Goal: Task Accomplishment & Management: Complete application form

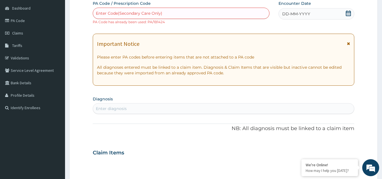
click at [226, 9] on div "Enter Code(Secondary Care Only)" at bounding box center [181, 13] width 176 height 9
paste input "PA/3382EC"
type input "PA/3382EC"
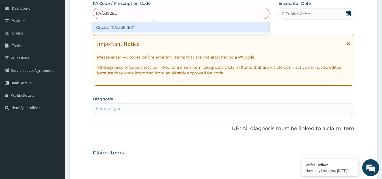
click at [180, 28] on div "Create "PA/3382EC"" at bounding box center [181, 27] width 177 height 10
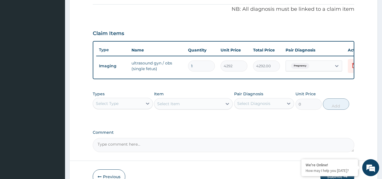
scroll to position [170, 0]
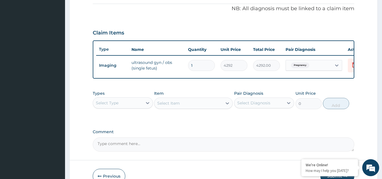
click at [131, 105] on div "Select Type" at bounding box center [117, 102] width 49 height 9
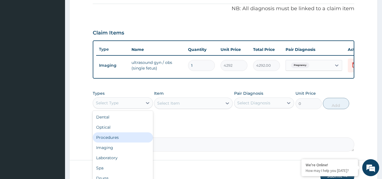
click at [118, 142] on div "Procedures" at bounding box center [123, 137] width 60 height 10
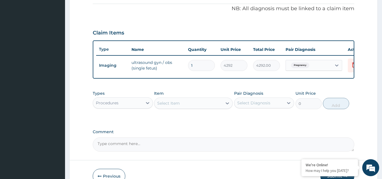
click at [211, 107] on div "Select Item" at bounding box center [188, 103] width 68 height 9
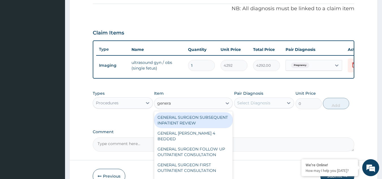
type input "general"
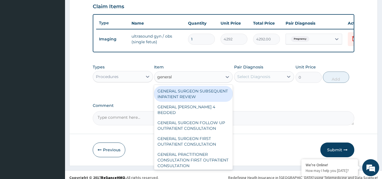
scroll to position [206, 0]
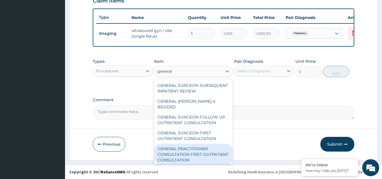
click at [187, 155] on div "GENERAL PRACTITIONER CONSULTATION FIRST OUTPATIENT CONSULTATION" at bounding box center [193, 154] width 79 height 21
type input "3000"
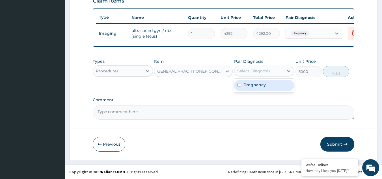
click at [257, 75] on div "Select Diagnosis" at bounding box center [258, 70] width 49 height 9
click at [252, 85] on label "Pregnancy" at bounding box center [254, 85] width 22 height 6
checkbox input "true"
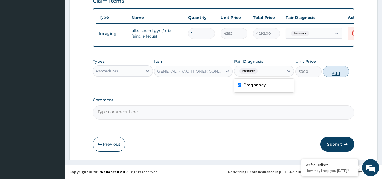
click at [334, 69] on button "Add" at bounding box center [336, 71] width 26 height 11
type input "0"
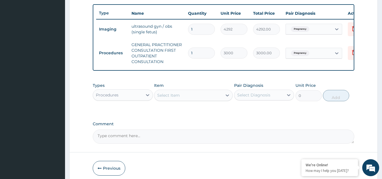
scroll to position [234, 0]
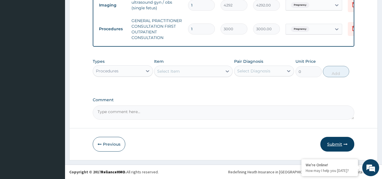
click at [333, 141] on button "Submit" at bounding box center [337, 144] width 34 height 15
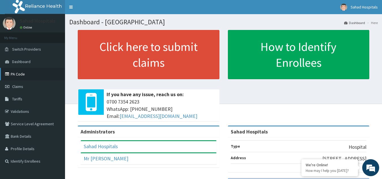
click at [17, 75] on link "PA Code" at bounding box center [32, 74] width 65 height 12
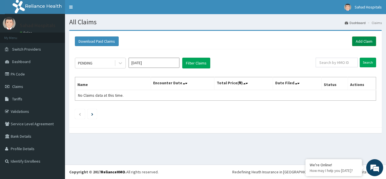
click at [362, 41] on link "Add Claim" at bounding box center [364, 41] width 24 height 10
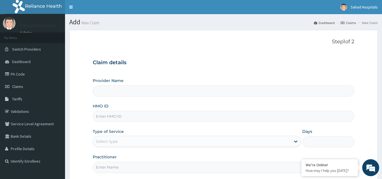
type input "Sahad Hospitals"
click at [166, 113] on input "HMO ID" at bounding box center [224, 116] width 262 height 11
paste input "DGC/10299/C"
type input "DGC/10299/C"
click at [139, 137] on div "Select type" at bounding box center [192, 141] width 198 height 9
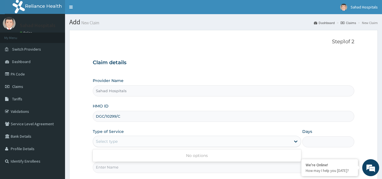
click at [150, 139] on div "Select type" at bounding box center [192, 141] width 198 height 9
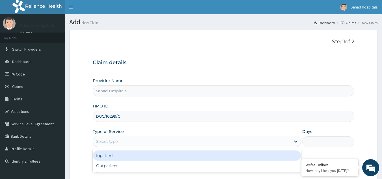
click at [150, 139] on div "Select type" at bounding box center [192, 141] width 198 height 9
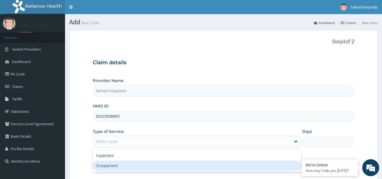
click at [133, 163] on div "Outpatient" at bounding box center [197, 166] width 208 height 10
type input "1"
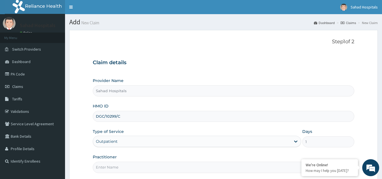
click at [133, 163] on input "Practitioner" at bounding box center [224, 167] width 262 height 11
type input "GP"
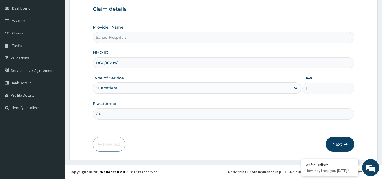
click at [337, 143] on button "Next" at bounding box center [340, 144] width 29 height 15
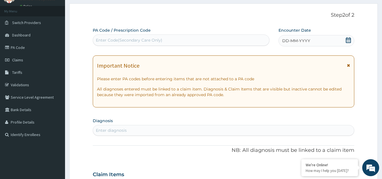
scroll to position [26, 0]
click at [200, 38] on div "Enter Code(Secondary Care Only)" at bounding box center [181, 40] width 176 height 9
paste input "PA/82A586"
type input "PA/82A586"
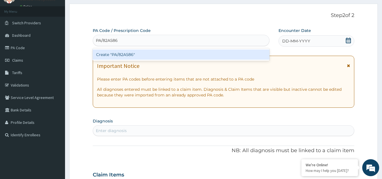
click at [153, 57] on div "Create "PA/82A586"" at bounding box center [181, 54] width 177 height 10
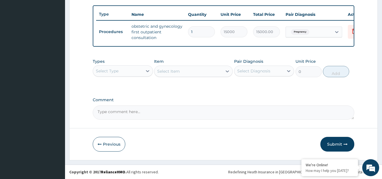
scroll to position [209, 0]
click at [341, 142] on button "Submit" at bounding box center [337, 144] width 34 height 15
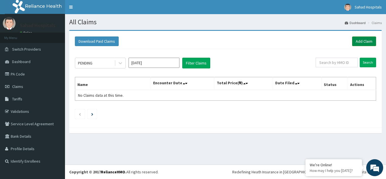
click at [358, 40] on link "Add Claim" at bounding box center [364, 41] width 24 height 10
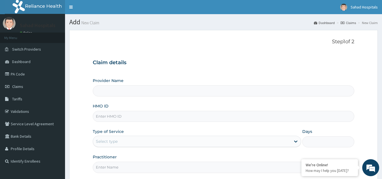
type input "Sahad Hospitals"
click at [133, 116] on input "HMO ID" at bounding box center [224, 116] width 262 height 11
paste input "DGC/10299/C"
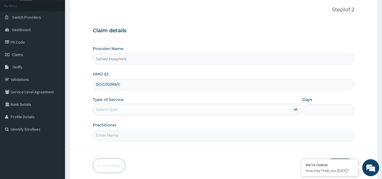
type input "DGC/10299/C"
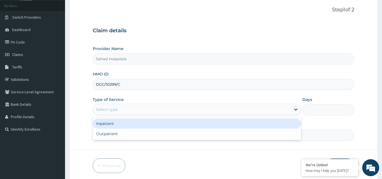
click at [133, 108] on div "Select type" at bounding box center [192, 109] width 198 height 9
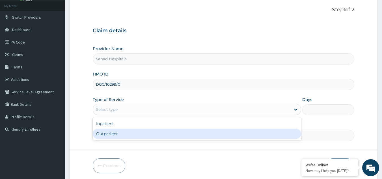
click at [116, 133] on div "Outpatient" at bounding box center [197, 134] width 208 height 10
type input "1"
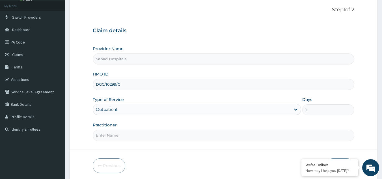
click at [116, 133] on input "Practitioner" at bounding box center [224, 135] width 262 height 11
type input "GP"
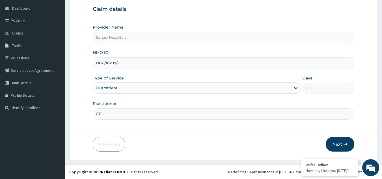
click at [341, 140] on button "Next" at bounding box center [340, 144] width 29 height 15
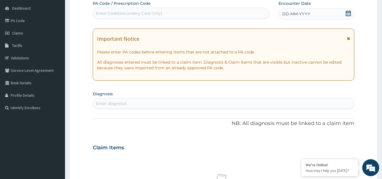
click at [247, 15] on div "Enter Code(Secondary Care Only)" at bounding box center [181, 13] width 176 height 9
paste input "PA/4D93BD"
type input "PA/4D93BD"
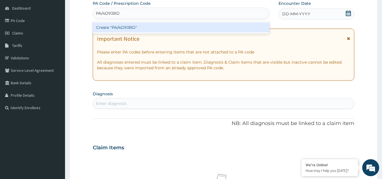
click at [159, 25] on div "Create "PA/4D93BD"" at bounding box center [181, 27] width 177 height 10
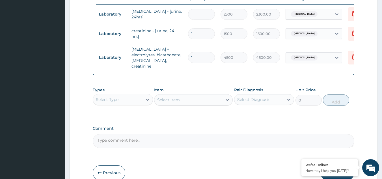
scroll to position [248, 0]
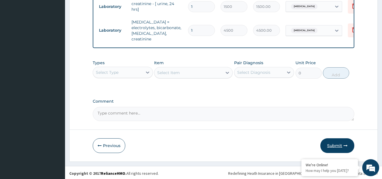
click at [336, 141] on button "Submit" at bounding box center [337, 145] width 34 height 15
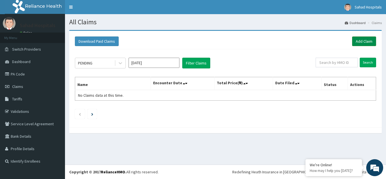
click at [358, 40] on link "Add Claim" at bounding box center [364, 41] width 24 height 10
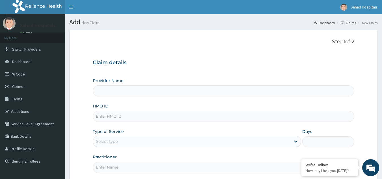
type input "Sahad Hospitals"
click at [146, 115] on input "HMO ID" at bounding box center [224, 116] width 262 height 11
paste input "PA/4D93BD"
type input "P"
paste input "DGC/10299/C"
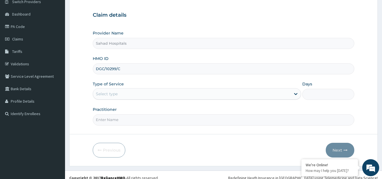
scroll to position [48, 0]
type input "DGC/10299/C"
click at [151, 99] on div "Select type" at bounding box center [197, 93] width 208 height 11
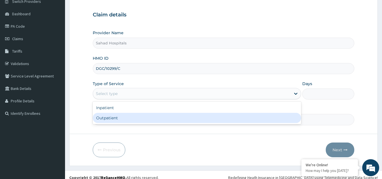
click at [135, 119] on div "Outpatient" at bounding box center [197, 118] width 208 height 10
type input "1"
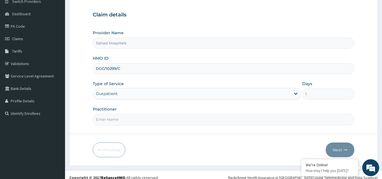
click at [135, 119] on input "Practitioner" at bounding box center [224, 119] width 262 height 11
type input "GP"
click at [330, 148] on button "Next" at bounding box center [340, 149] width 29 height 15
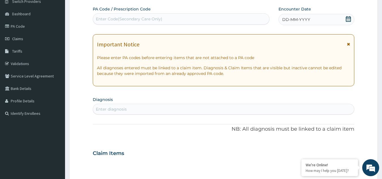
click at [203, 18] on div "Enter Code(Secondary Care Only)" at bounding box center [181, 18] width 176 height 9
paste input "PA/1B1424"
type input "PA/1B1424"
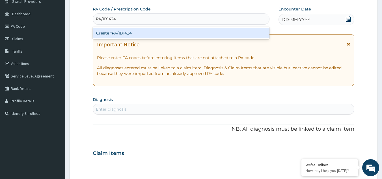
click at [169, 33] on div "Create "PA/1B1424"" at bounding box center [181, 33] width 177 height 10
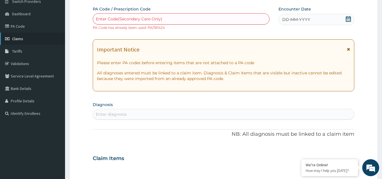
click at [20, 37] on span "Claims" at bounding box center [17, 38] width 11 height 5
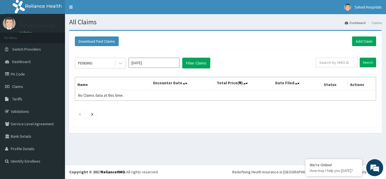
click at [152, 62] on input "[DATE]" at bounding box center [154, 63] width 51 height 10
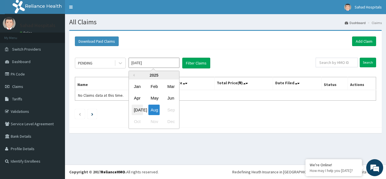
click at [138, 108] on div "[DATE]" at bounding box center [137, 110] width 11 height 10
type input "[DATE]"
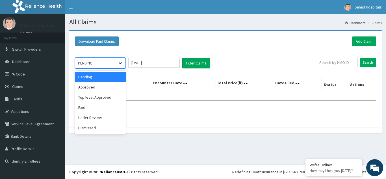
click at [121, 62] on icon at bounding box center [121, 63] width 6 height 6
click at [102, 73] on div "Pending" at bounding box center [100, 77] width 51 height 10
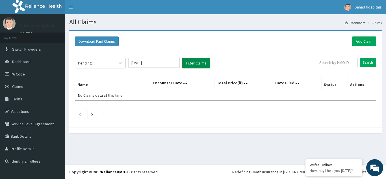
click at [198, 66] on button "Filter Claims" at bounding box center [196, 63] width 28 height 11
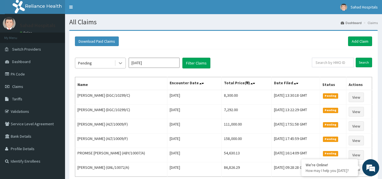
click at [117, 63] on div at bounding box center [120, 63] width 10 height 10
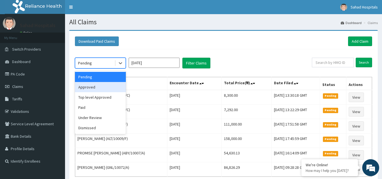
click at [102, 87] on div "Approved" at bounding box center [100, 87] width 51 height 10
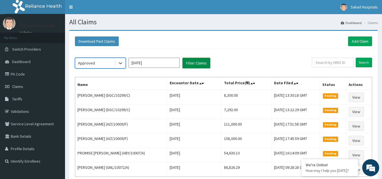
click at [200, 62] on button "Filter Claims" at bounding box center [196, 63] width 28 height 11
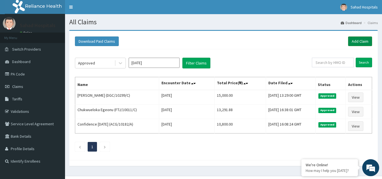
click at [364, 40] on link "Add Claim" at bounding box center [360, 41] width 24 height 10
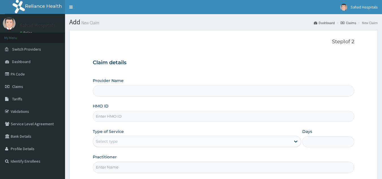
type input "Sahad Hospitals"
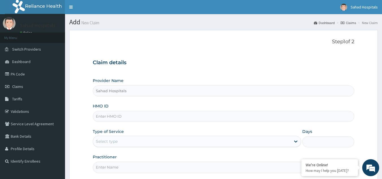
click at [128, 115] on input "HMO ID" at bounding box center [224, 116] width 262 height 11
paste input "NGL/10020/E"
type input "NGL/10020/E"
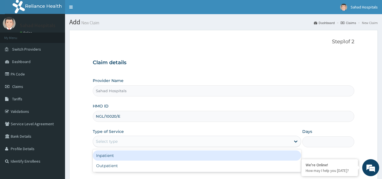
click at [120, 140] on div "Select type" at bounding box center [192, 141] width 198 height 9
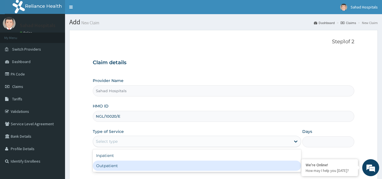
click at [103, 166] on div "Outpatient" at bounding box center [197, 166] width 208 height 10
type input "1"
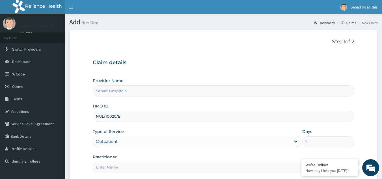
click at [103, 166] on input "Practitioner" at bounding box center [224, 167] width 262 height 11
type input "GP"
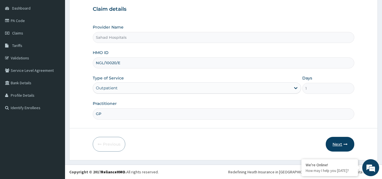
click at [338, 138] on button "Next" at bounding box center [340, 144] width 29 height 15
